Goal: Check status: Check status

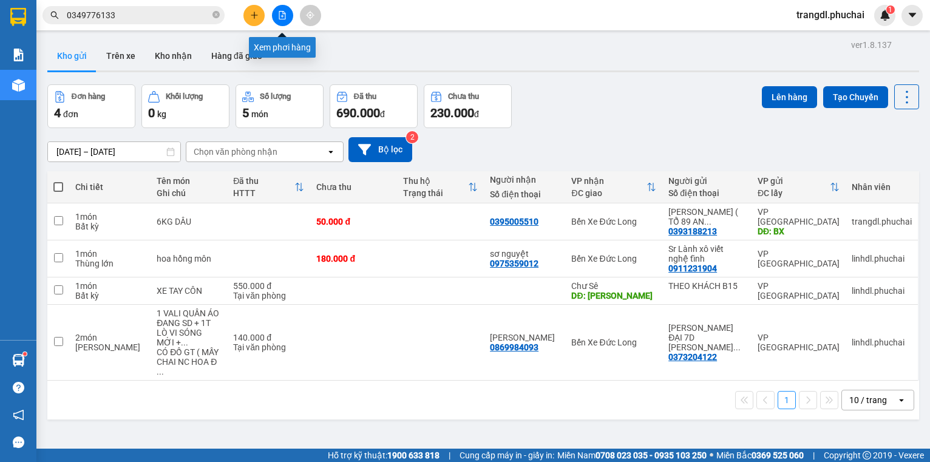
click at [276, 13] on button at bounding box center [282, 15] width 21 height 21
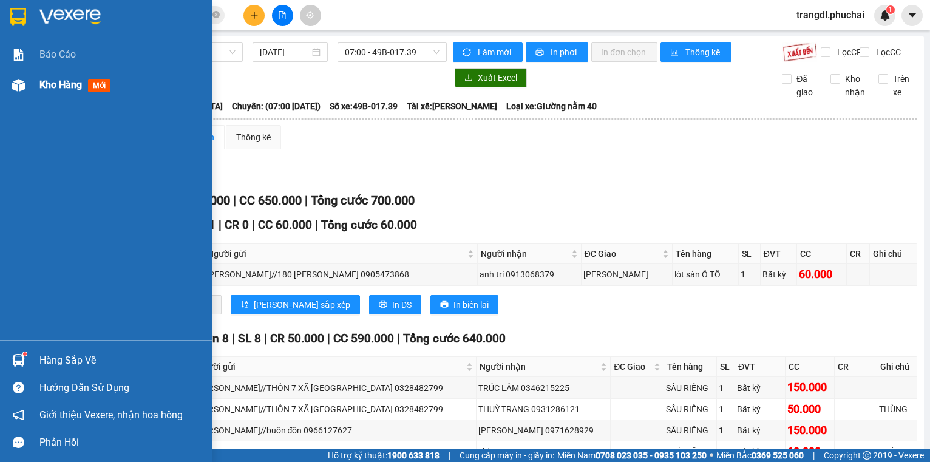
drag, startPoint x: 13, startPoint y: 84, endPoint x: 188, endPoint y: 178, distance: 198.5
click at [13, 83] on img at bounding box center [18, 85] width 13 height 13
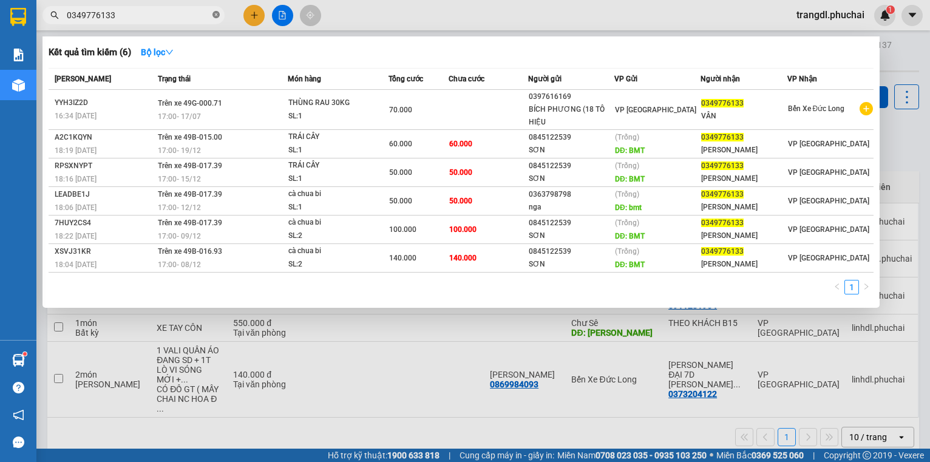
click at [214, 15] on icon "close-circle" at bounding box center [215, 14] width 7 height 7
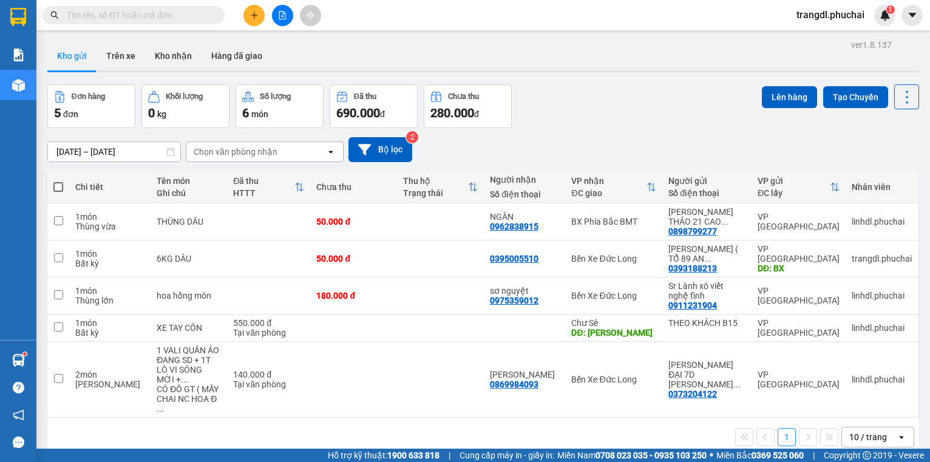
paste input "0888317389"
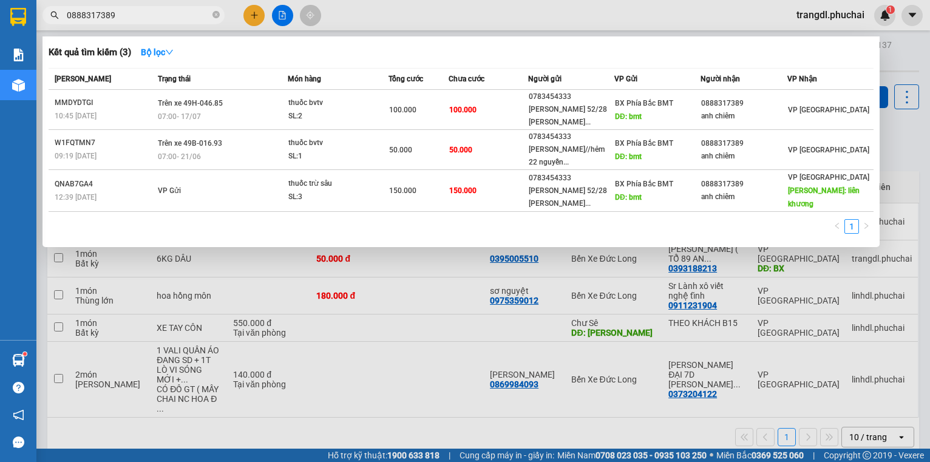
type input "0888317389"
click at [283, 15] on div at bounding box center [465, 231] width 930 height 462
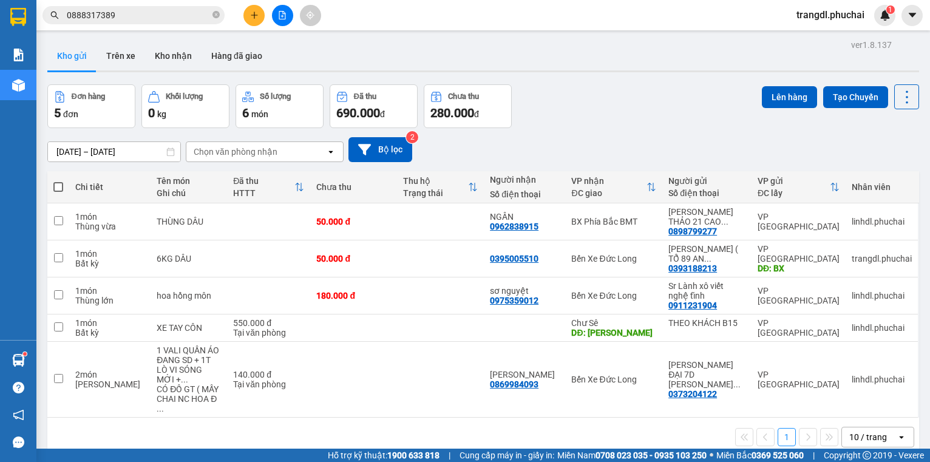
click at [277, 19] on button at bounding box center [282, 15] width 21 height 21
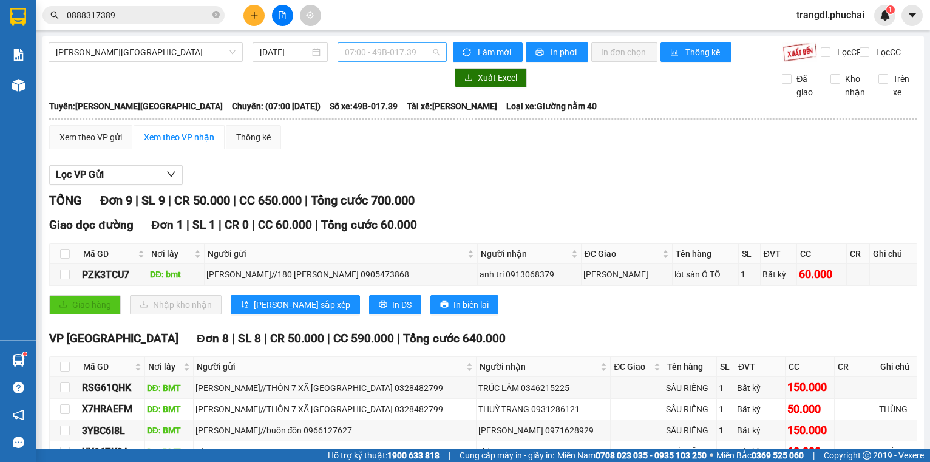
click at [387, 56] on span "07:00 - 49B-017.39" at bounding box center [392, 52] width 95 height 18
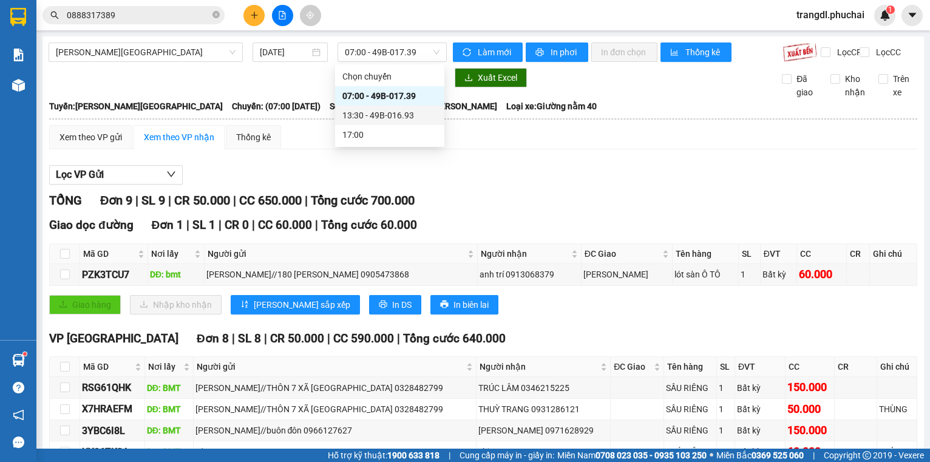
click at [496, 149] on div "Xem theo VP gửi Xem theo VP nhận Thống kê" at bounding box center [483, 137] width 868 height 24
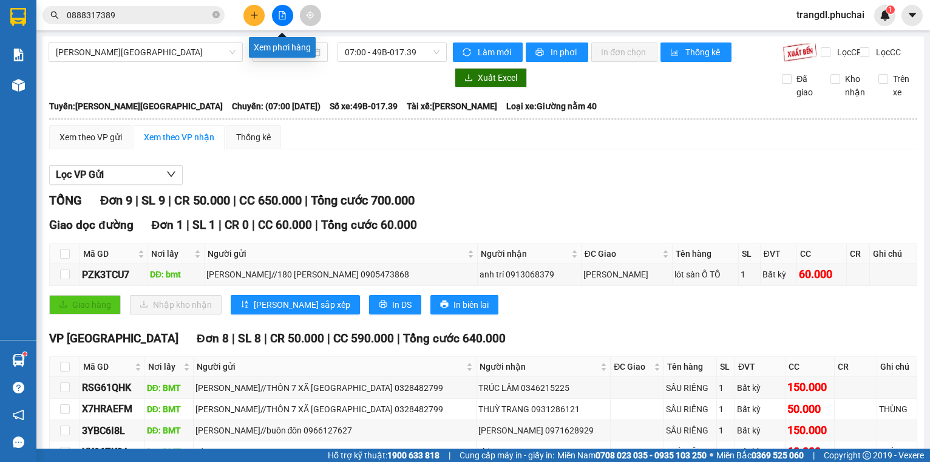
drag, startPoint x: 281, startPoint y: 18, endPoint x: 263, endPoint y: 33, distance: 23.7
click at [281, 18] on icon "file-add" at bounding box center [282, 15] width 8 height 8
click at [147, 49] on span "[PERSON_NAME][GEOGRAPHIC_DATA]" at bounding box center [146, 52] width 180 height 18
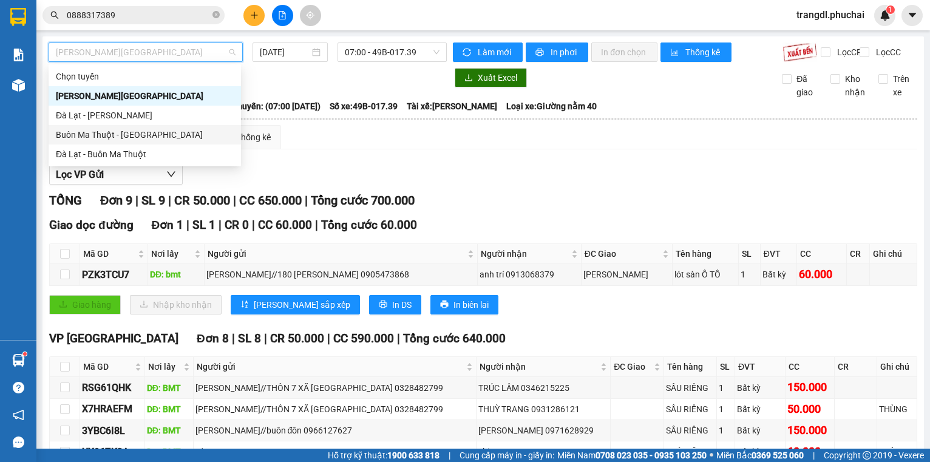
click at [145, 138] on div "Buôn Ma Thuột - [GEOGRAPHIC_DATA]" at bounding box center [145, 134] width 178 height 13
type input "[DATE]"
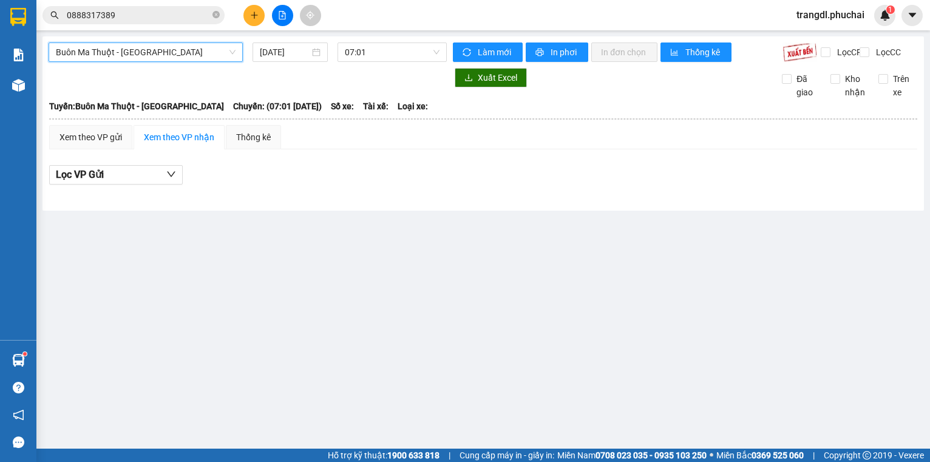
click at [141, 49] on span "Buôn Ma Thuột - [GEOGRAPHIC_DATA]" at bounding box center [146, 52] width 180 height 18
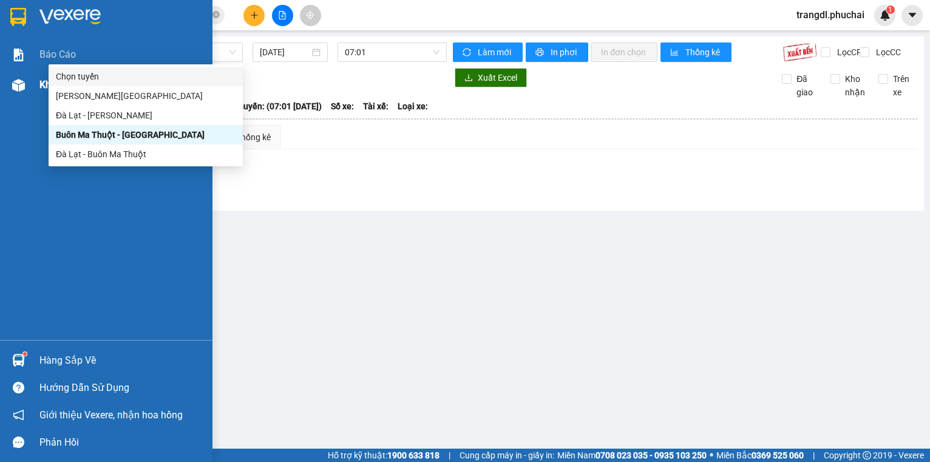
click at [27, 89] on div at bounding box center [18, 85] width 21 height 21
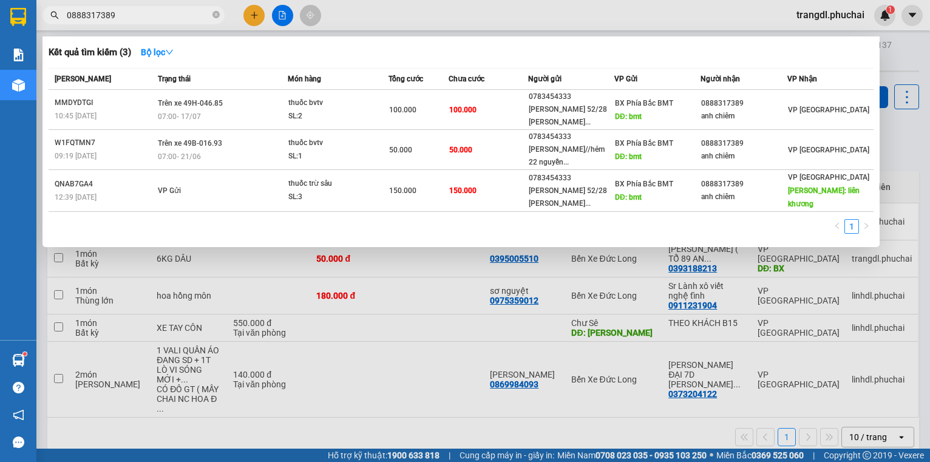
click at [121, 12] on input "0888317389" at bounding box center [138, 14] width 143 height 13
drag, startPoint x: 216, startPoint y: 14, endPoint x: 184, endPoint y: 15, distance: 31.6
click at [215, 14] on icon "close-circle" at bounding box center [215, 14] width 7 height 7
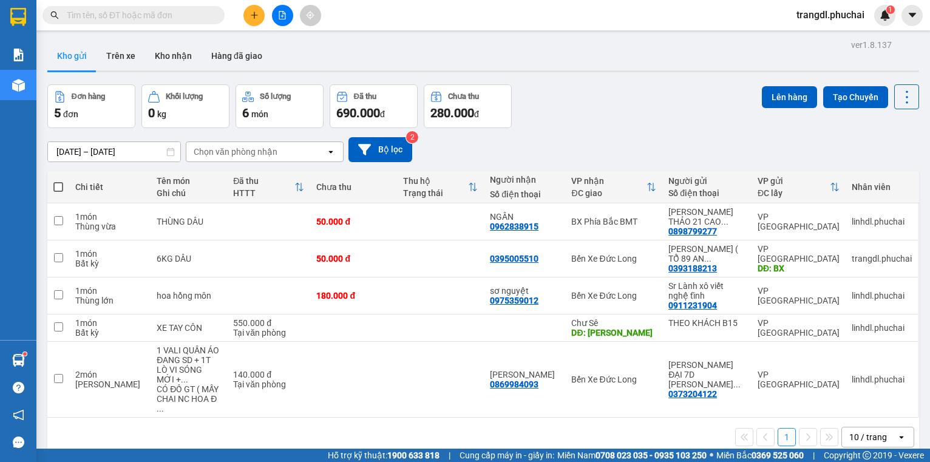
click at [110, 15] on input "text" at bounding box center [138, 14] width 143 height 13
click at [282, 21] on button at bounding box center [282, 15] width 21 height 21
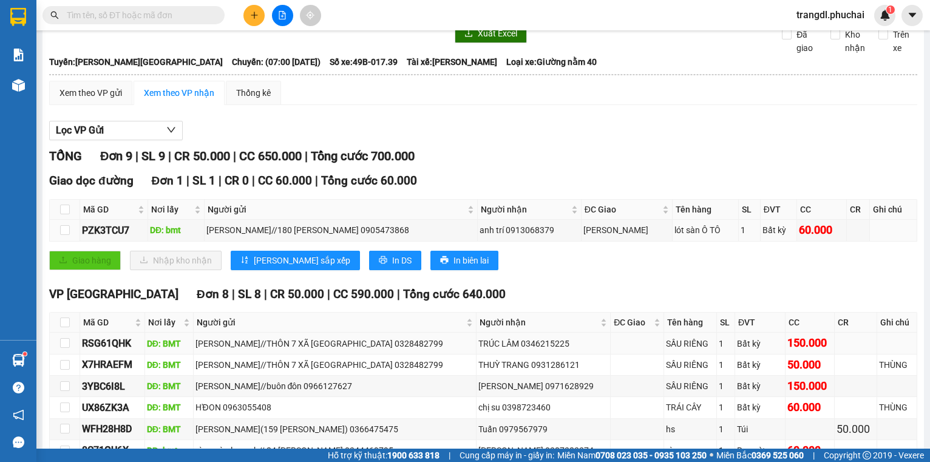
scroll to position [170, 0]
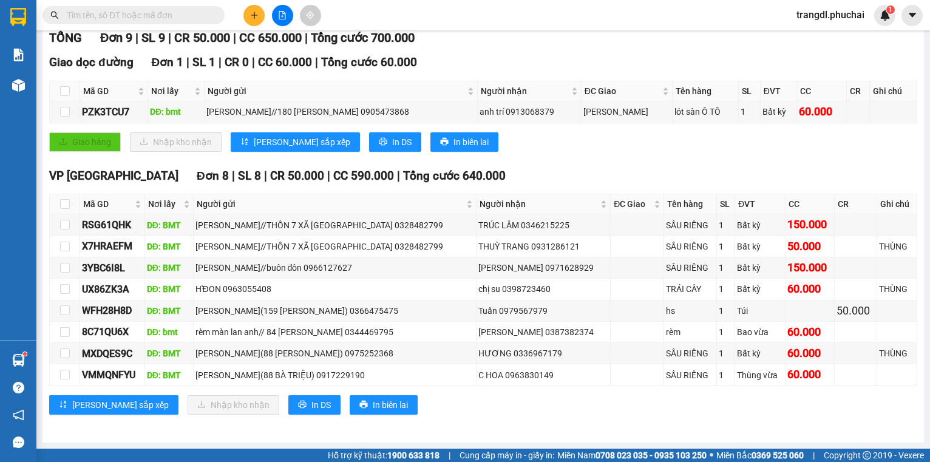
paste input "0888317389"
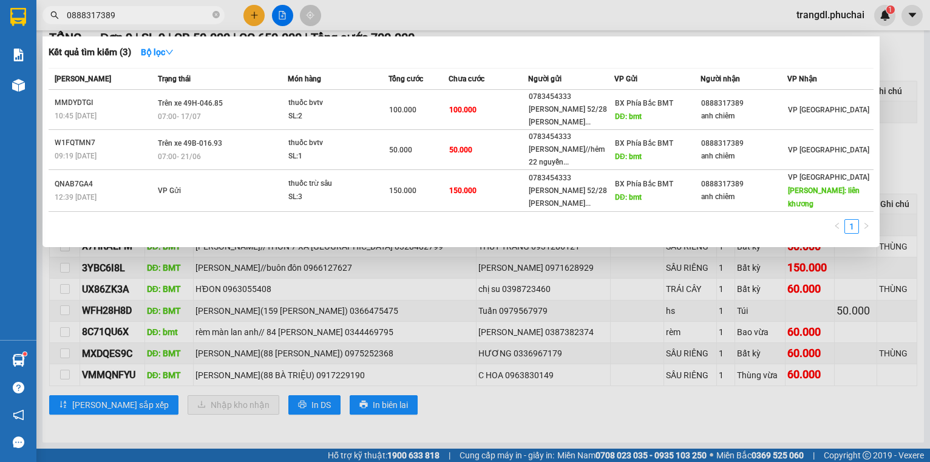
type input "0888317389"
click at [281, 19] on div at bounding box center [465, 231] width 930 height 462
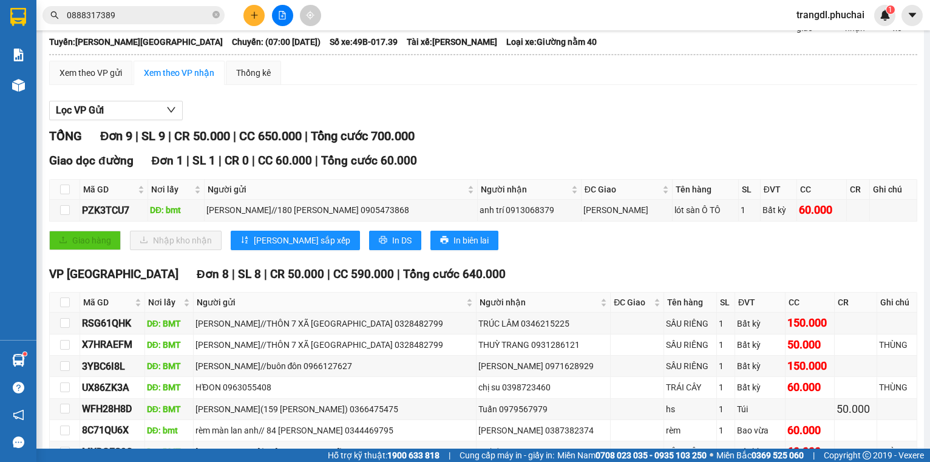
scroll to position [0, 0]
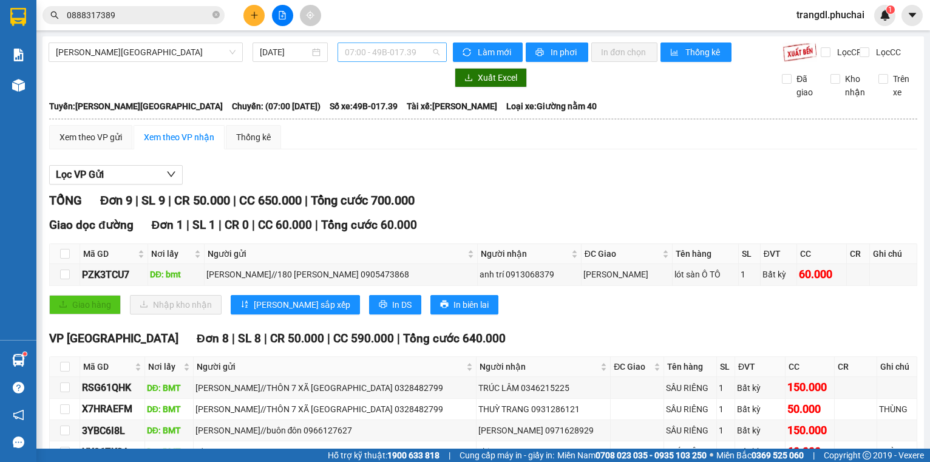
click at [356, 53] on span "07:00 - 49B-017.39" at bounding box center [392, 52] width 95 height 18
click at [387, 97] on div "07:00 - 49B-017.39" at bounding box center [389, 95] width 95 height 13
click at [483, 181] on div "Lọc VP Gửi" at bounding box center [483, 175] width 868 height 20
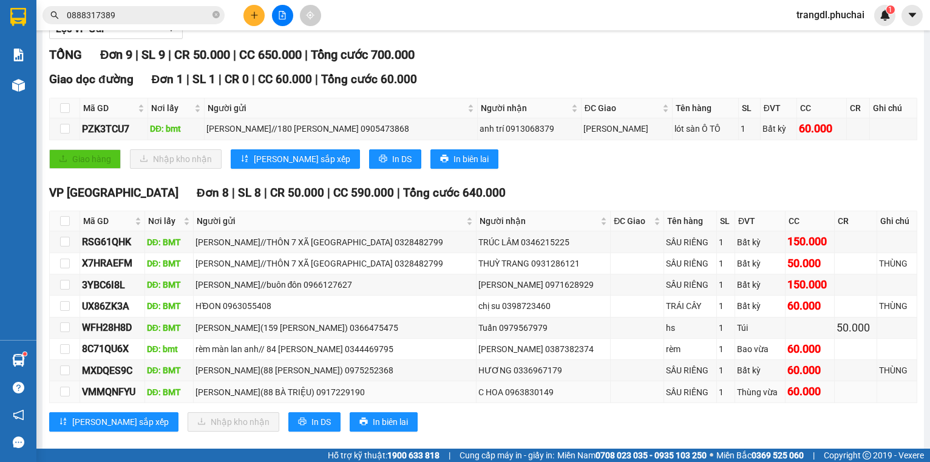
scroll to position [170, 0]
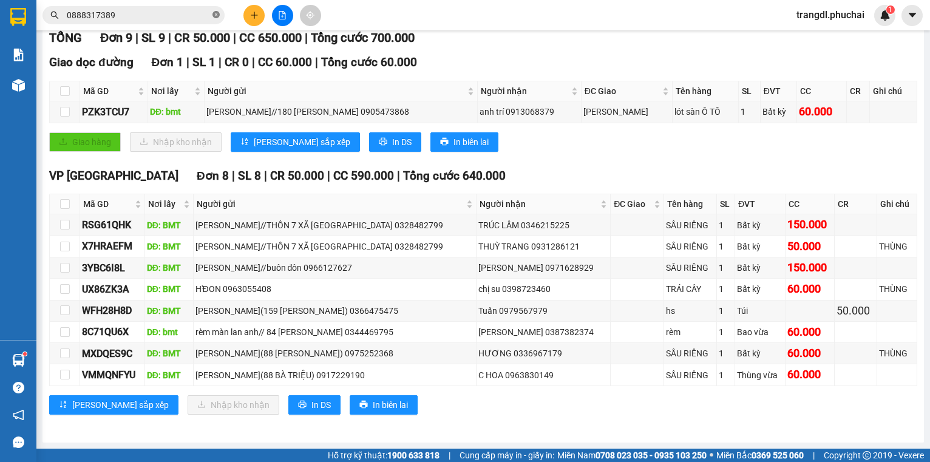
click at [219, 17] on icon "close-circle" at bounding box center [215, 14] width 7 height 7
paste input "0783454333"
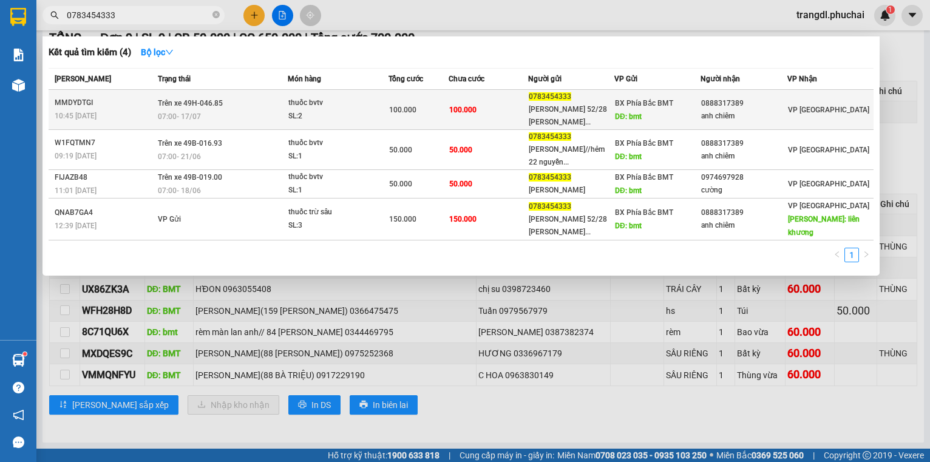
type input "0783454333"
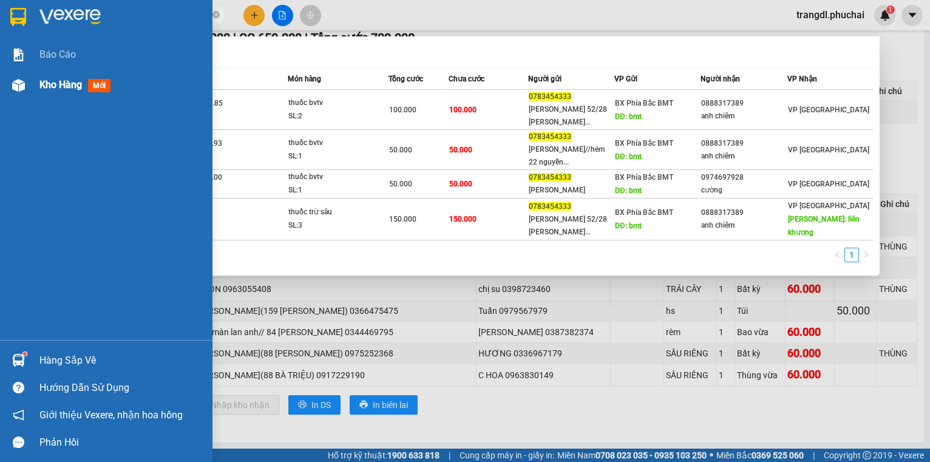
click at [24, 92] on div at bounding box center [18, 85] width 21 height 21
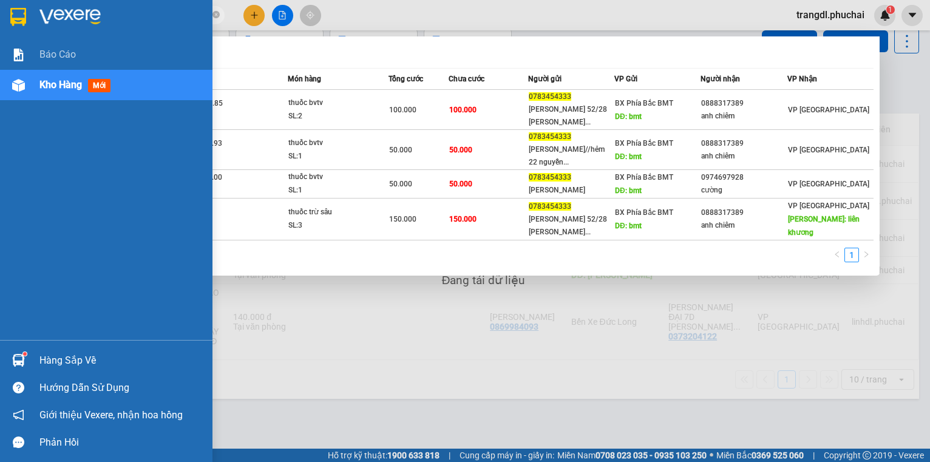
scroll to position [56, 0]
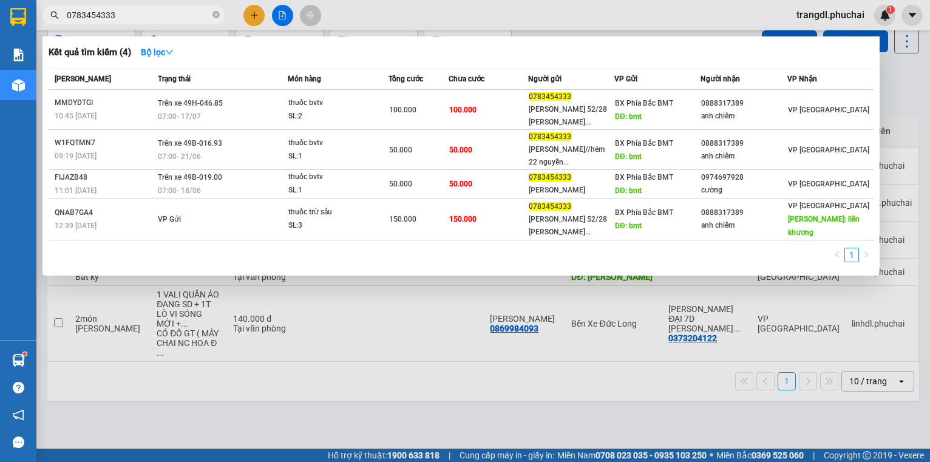
click at [362, 416] on div at bounding box center [465, 231] width 930 height 462
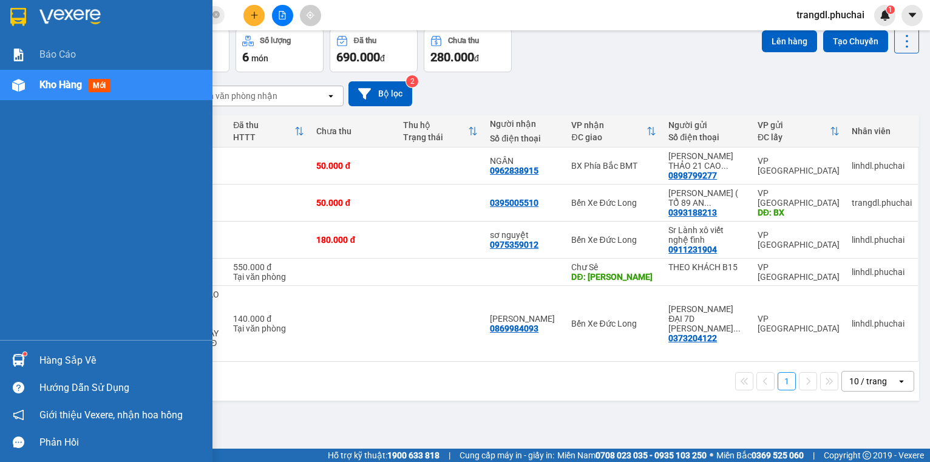
click at [32, 90] on div "Kho hàng mới" at bounding box center [106, 85] width 212 height 30
